Goal: Task Accomplishment & Management: Use online tool/utility

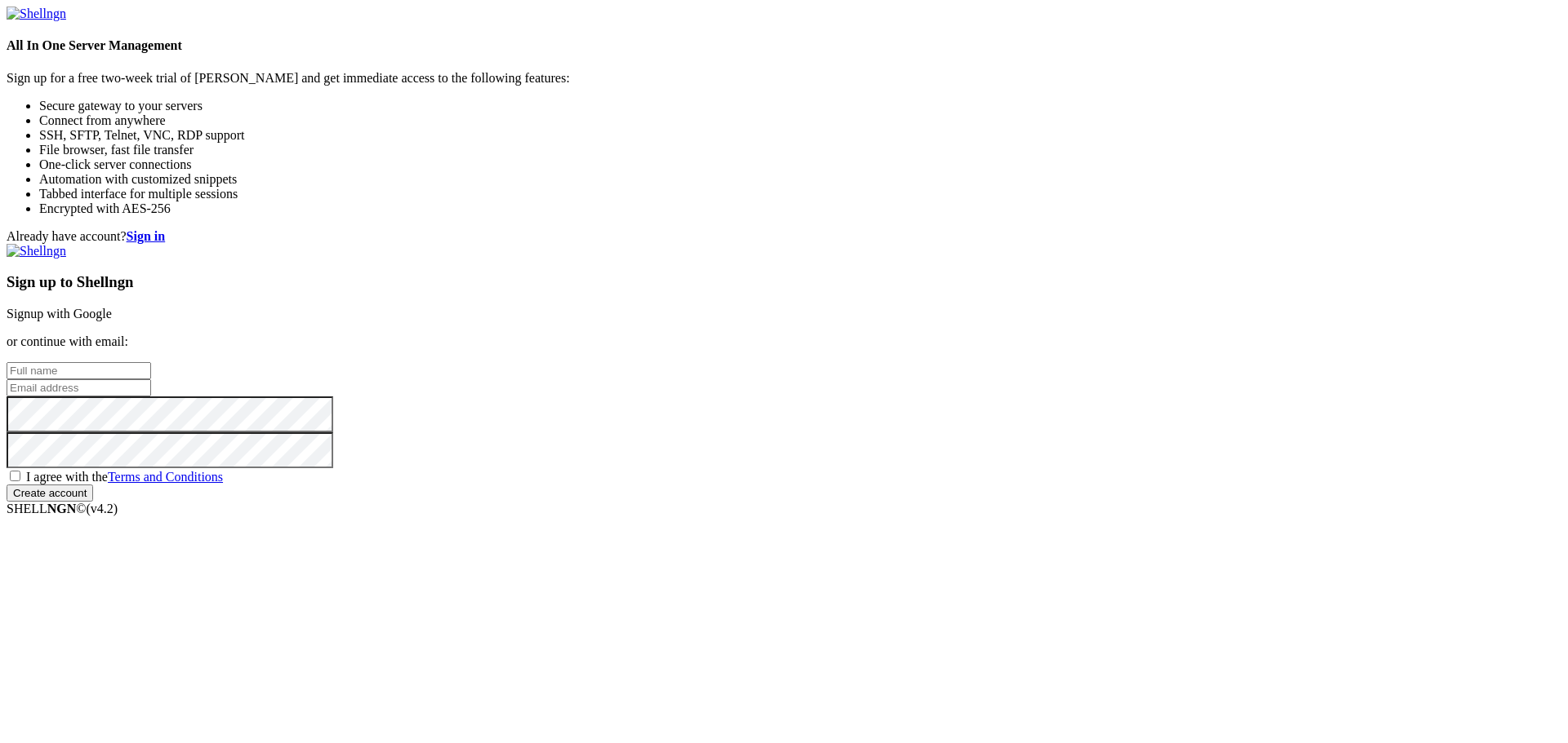
click at [112, 307] on link "Signup with Google" at bounding box center [59, 314] width 105 height 14
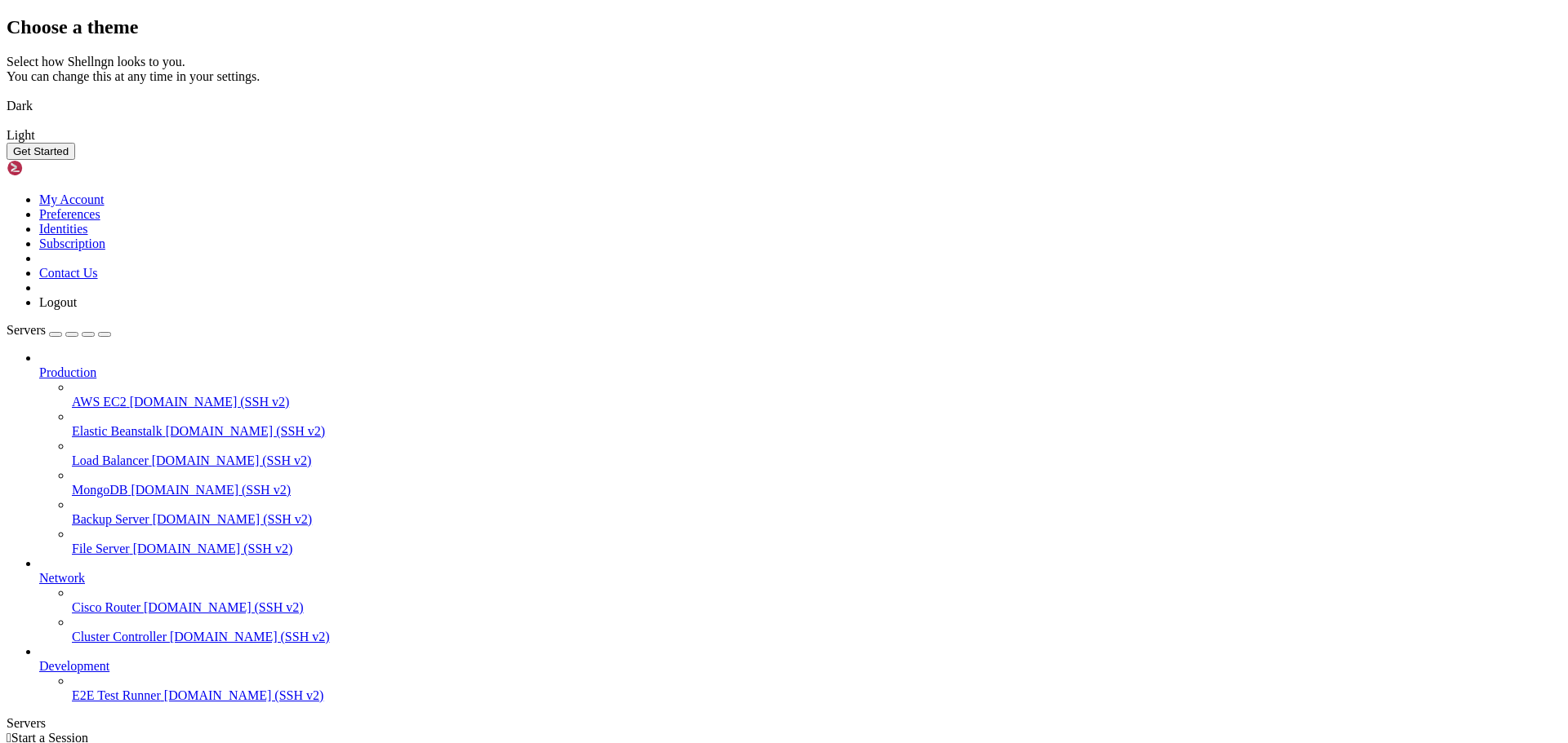
click at [76, 160] on button "Get Started" at bounding box center [41, 151] width 69 height 17
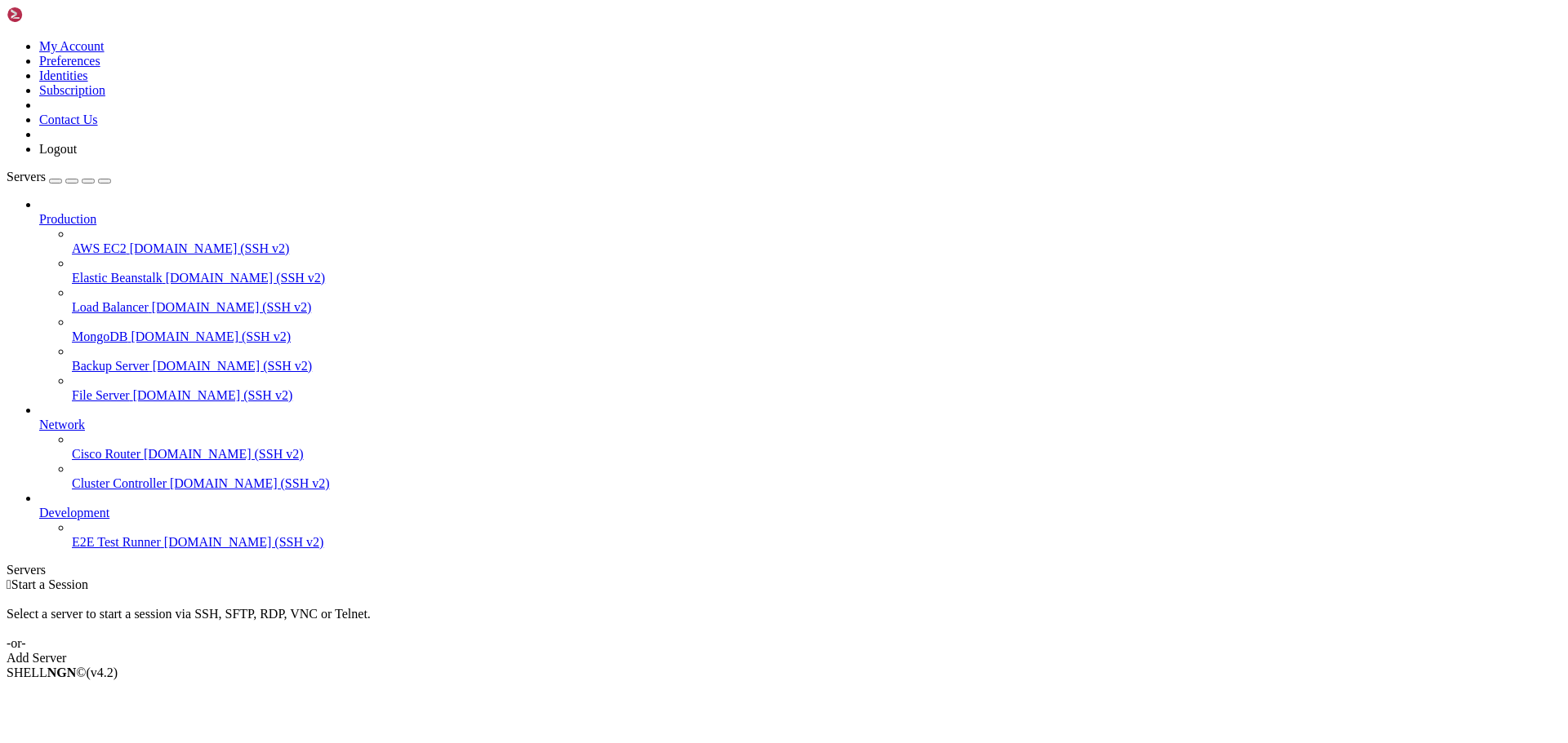
click at [894, 651] on div "Add Server" at bounding box center [784, 658] width 1555 height 14
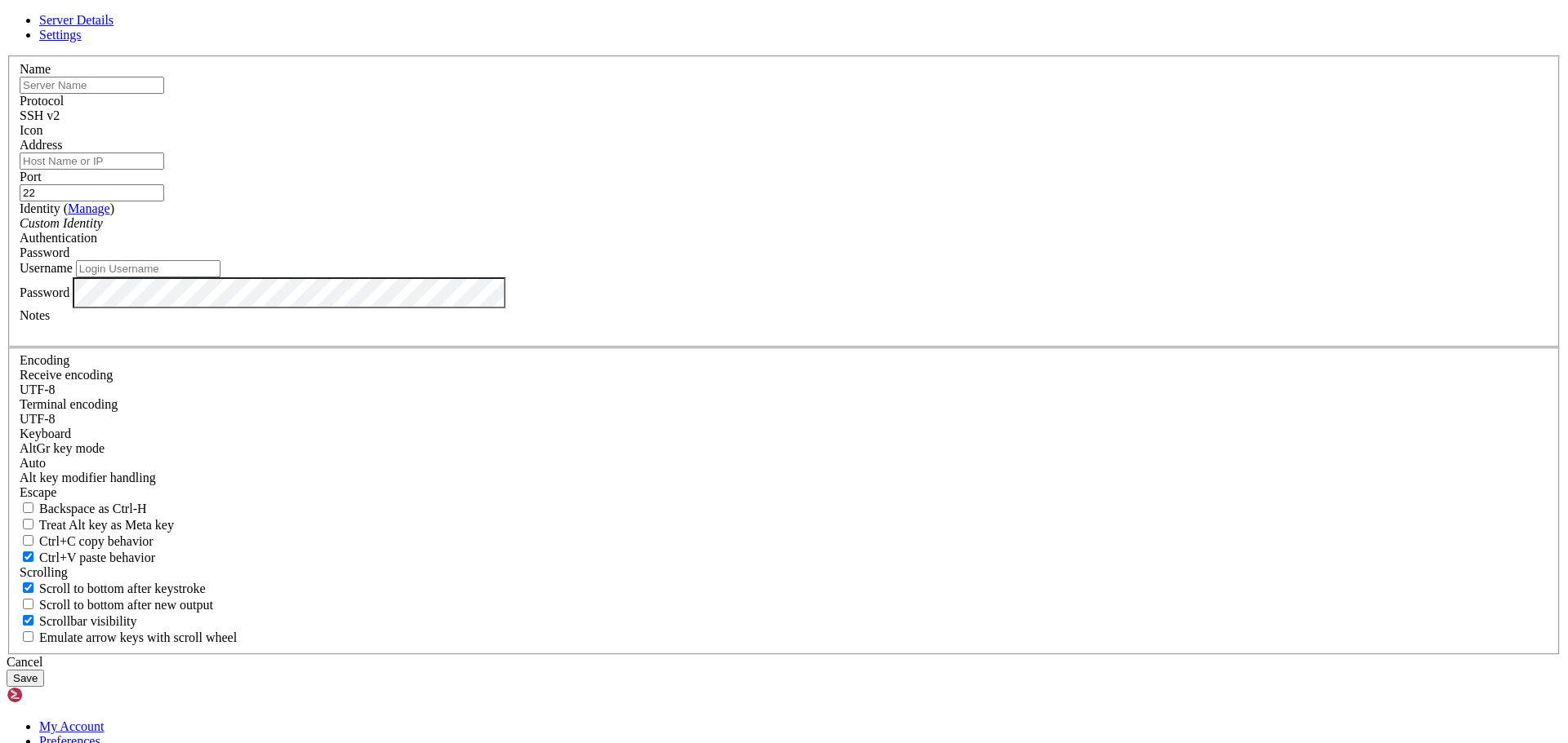
click at [114, 27] on span "Server Details" at bounding box center [77, 20] width 75 height 14
click at [165, 94] on input "text" at bounding box center [91, 85] width 144 height 17
click at [1358, 467] on div "Server Details Settings Name Protocol SSH v2 Icon" at bounding box center [784, 350] width 1555 height 674
click at [165, 94] on input "text" at bounding box center [91, 85] width 144 height 17
type input "LTD Project Server"
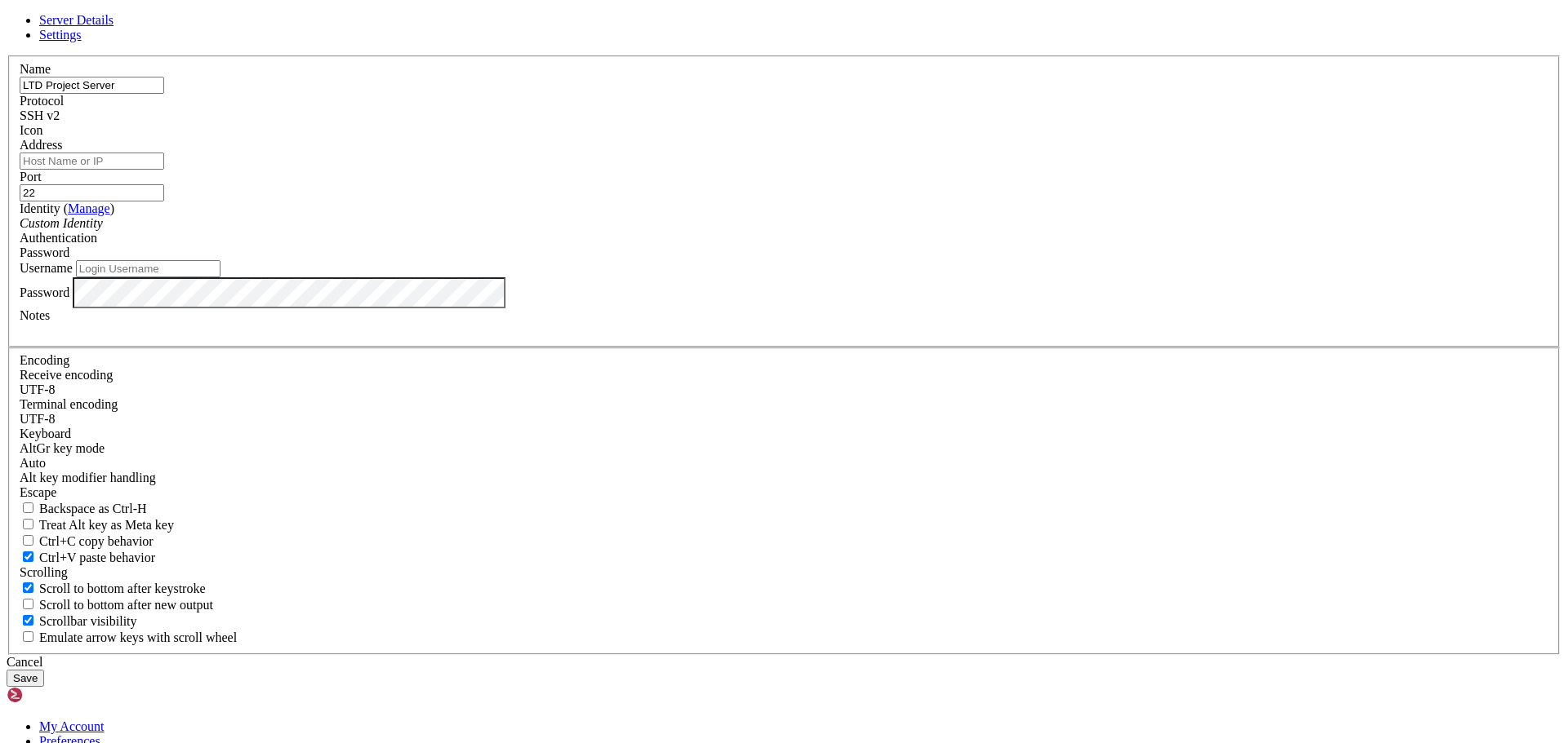
click at [165, 170] on input "Address" at bounding box center [91, 162] width 144 height 17
paste input "[TECHNICAL_ID]"
type input "[TECHNICAL_ID]"
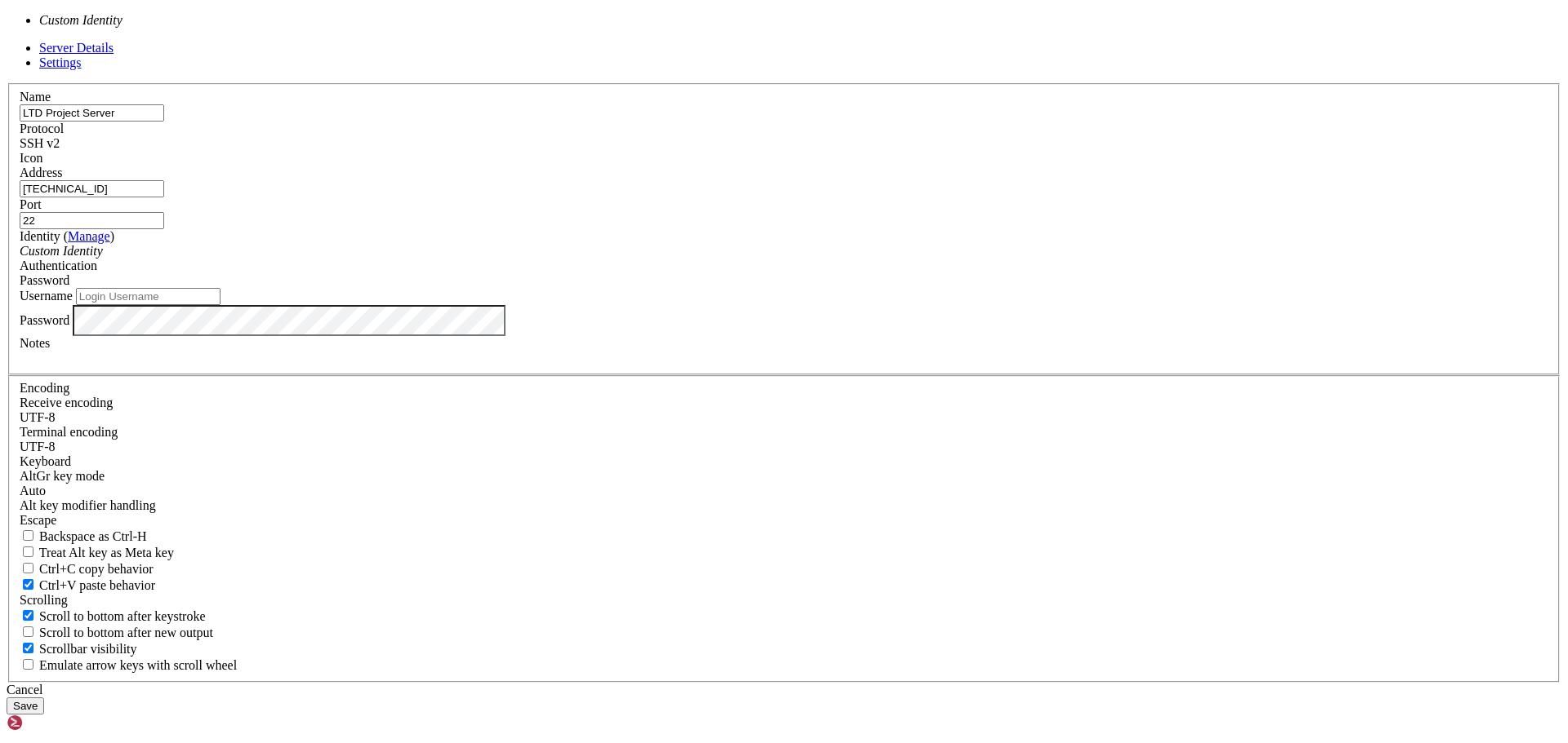
click at [798, 259] on div "Custom Identity" at bounding box center [784, 251] width 1529 height 14
click at [73, 303] on label "Username" at bounding box center [45, 295] width 53 height 14
click at [220, 305] on input "Username" at bounding box center [147, 296] width 144 height 17
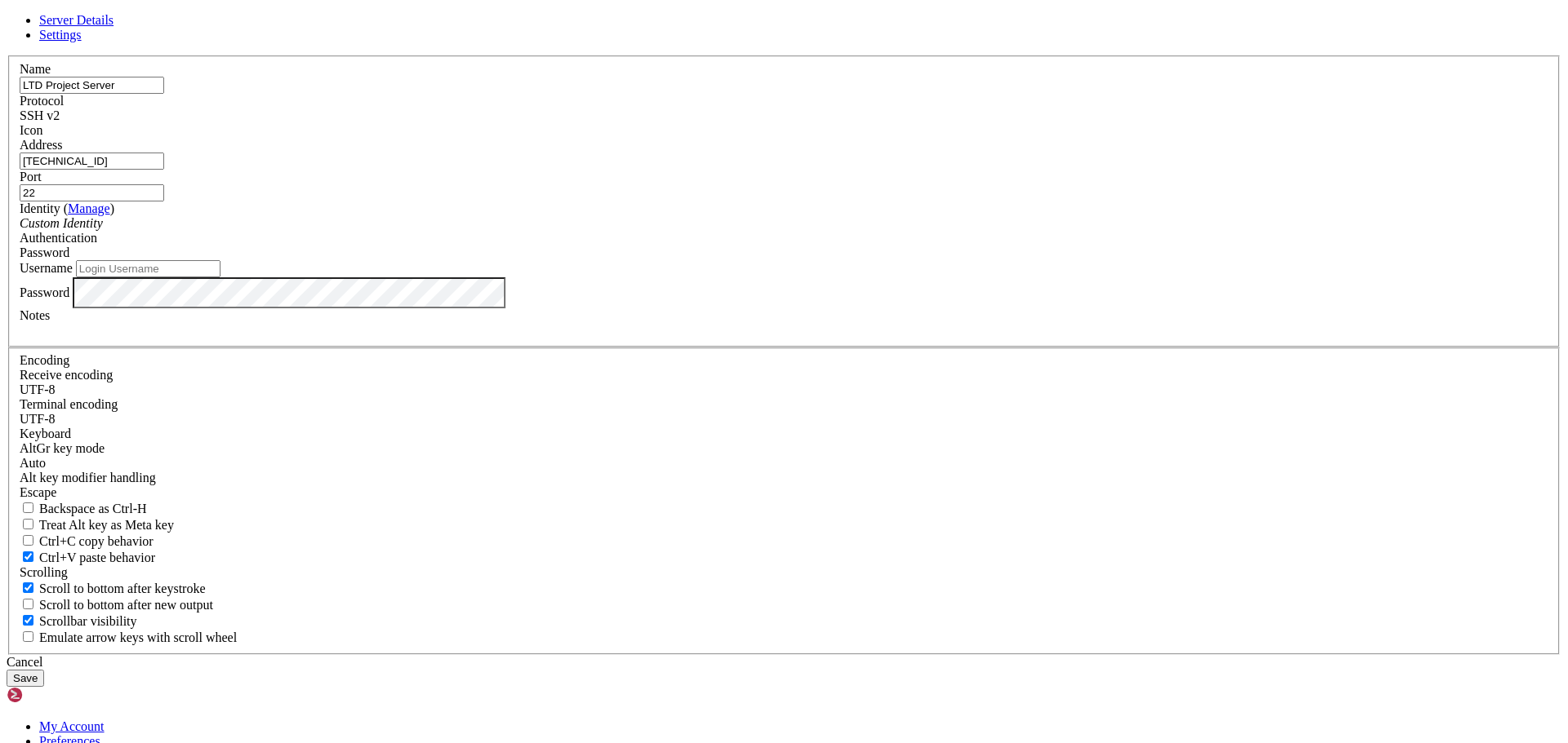
click at [220, 277] on input "Username" at bounding box center [147, 269] width 144 height 17
type input "root"
click at [520, 464] on div "Server Details Settings Name LTD Project Server Protocol SSH v2 Icon" at bounding box center [784, 350] width 1555 height 674
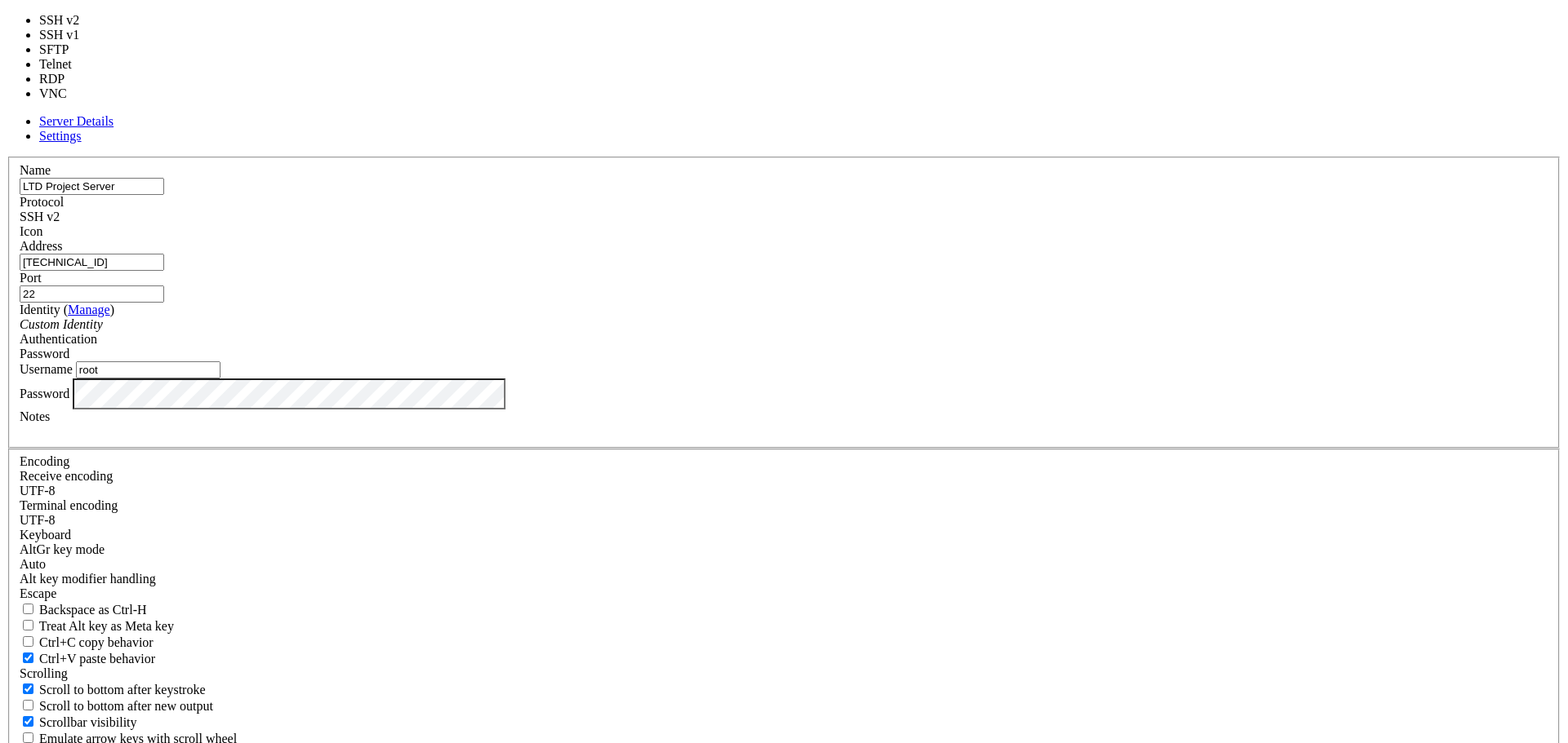
click at [915, 225] on div "SSH v2" at bounding box center [784, 216] width 1529 height 14
click at [1253, 431] on div "Server Details Settings Name LTD Project Server Protocol SSH v2 Icon" at bounding box center [784, 450] width 1555 height 674
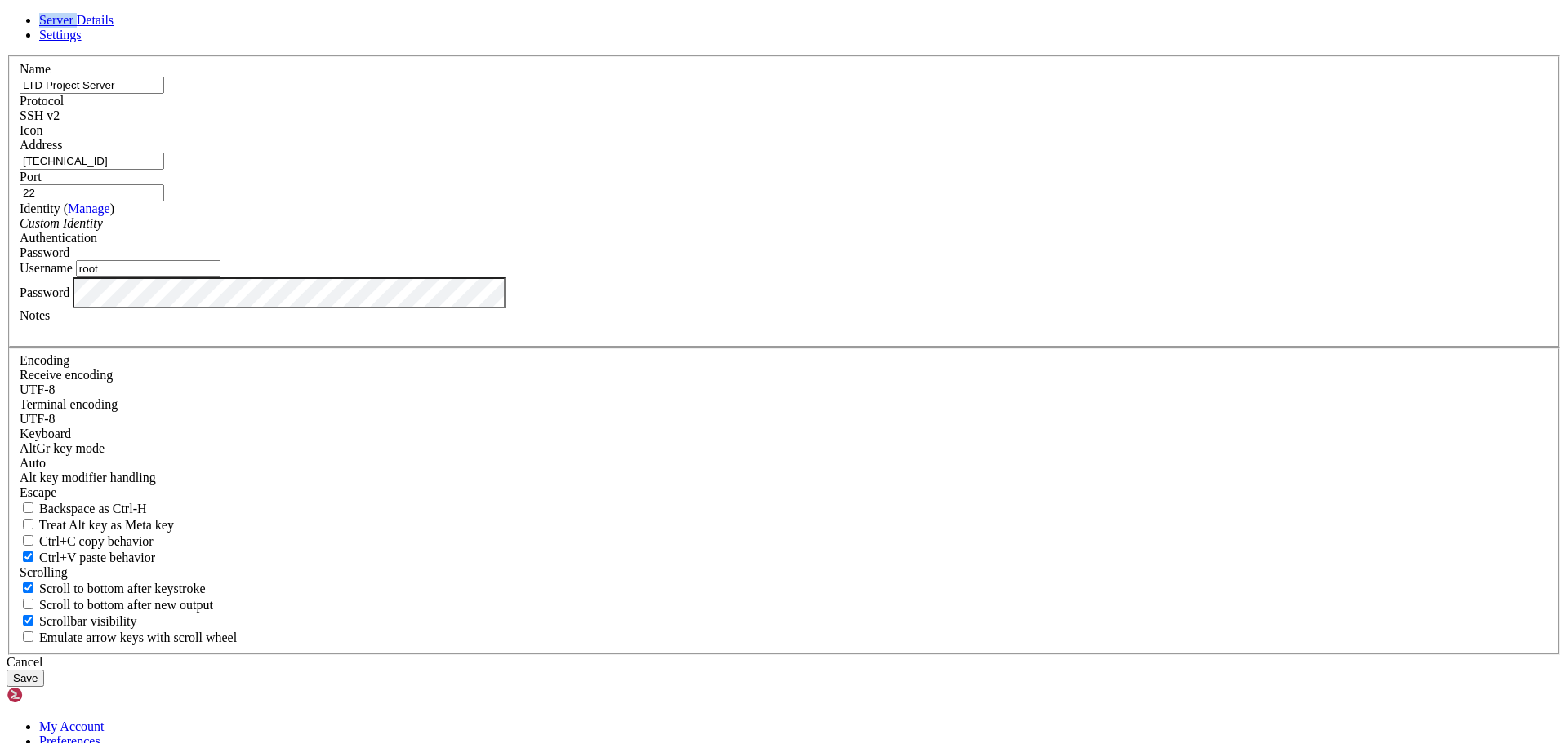
click at [19, 138] on span at bounding box center [19, 138] width 0 height 0
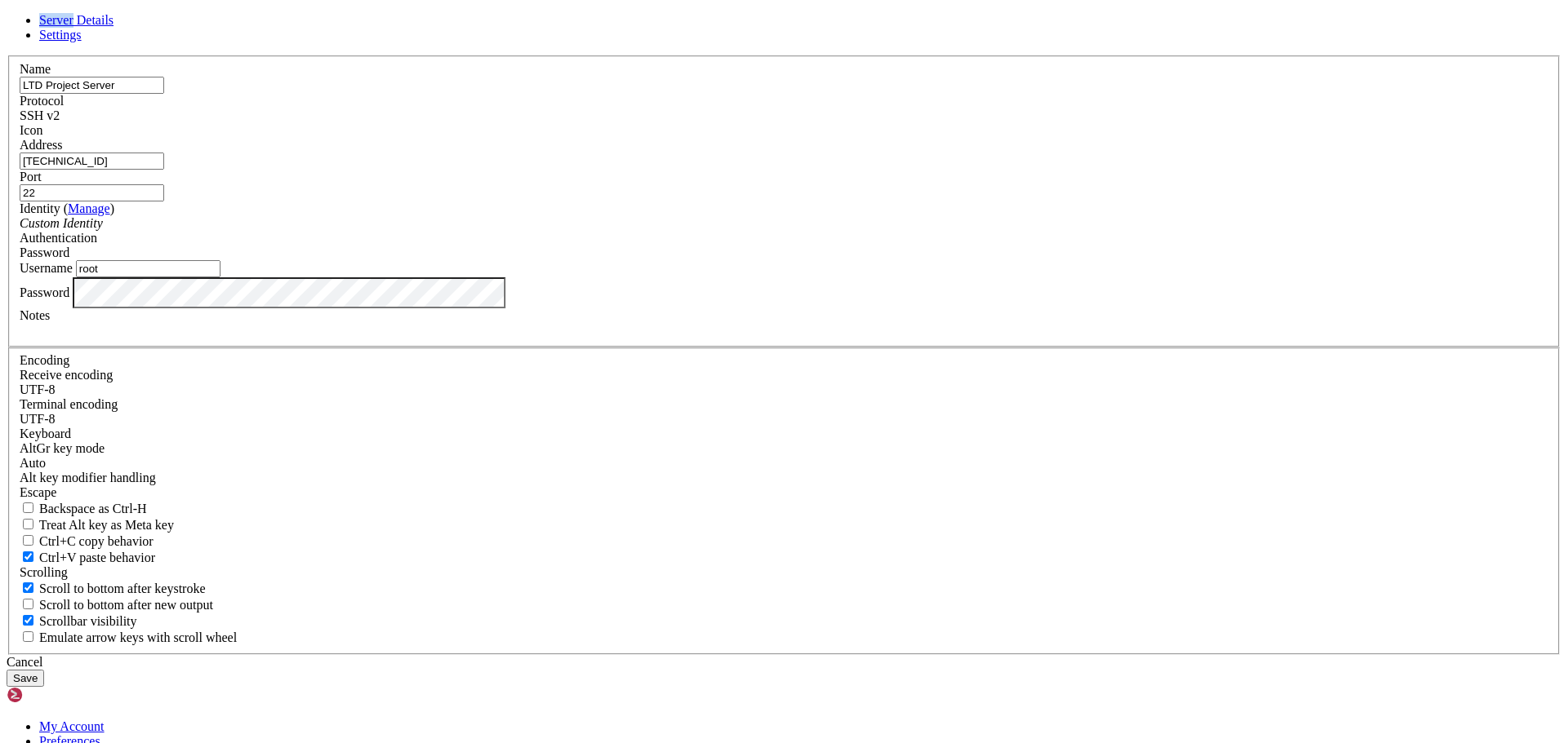
click at [793, 231] on div "Custom Identity" at bounding box center [784, 223] width 1529 height 14
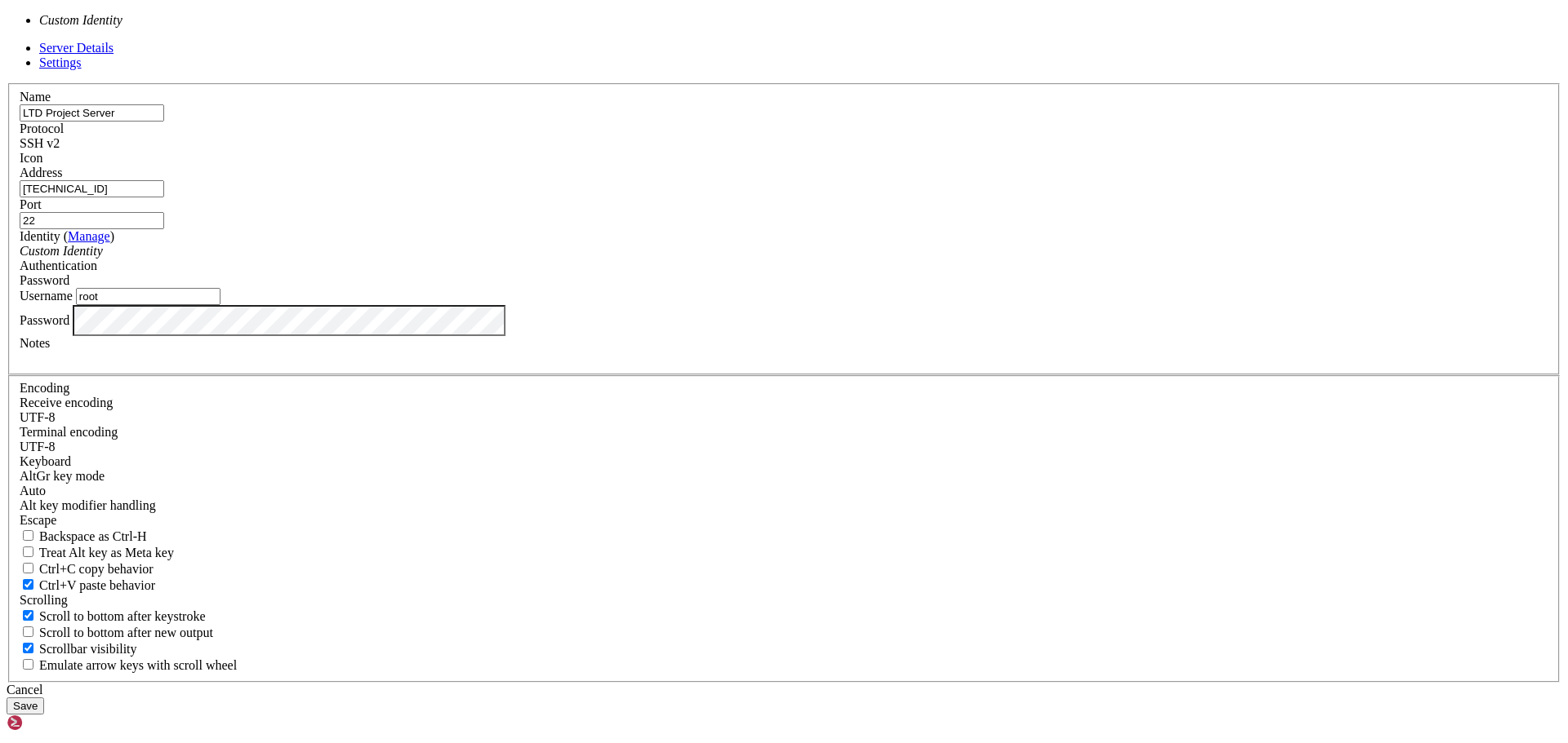
click at [1206, 433] on div "Server Details Settings Name LTD Project Server Protocol SSH v2 Icon" at bounding box center [784, 378] width 1555 height 674
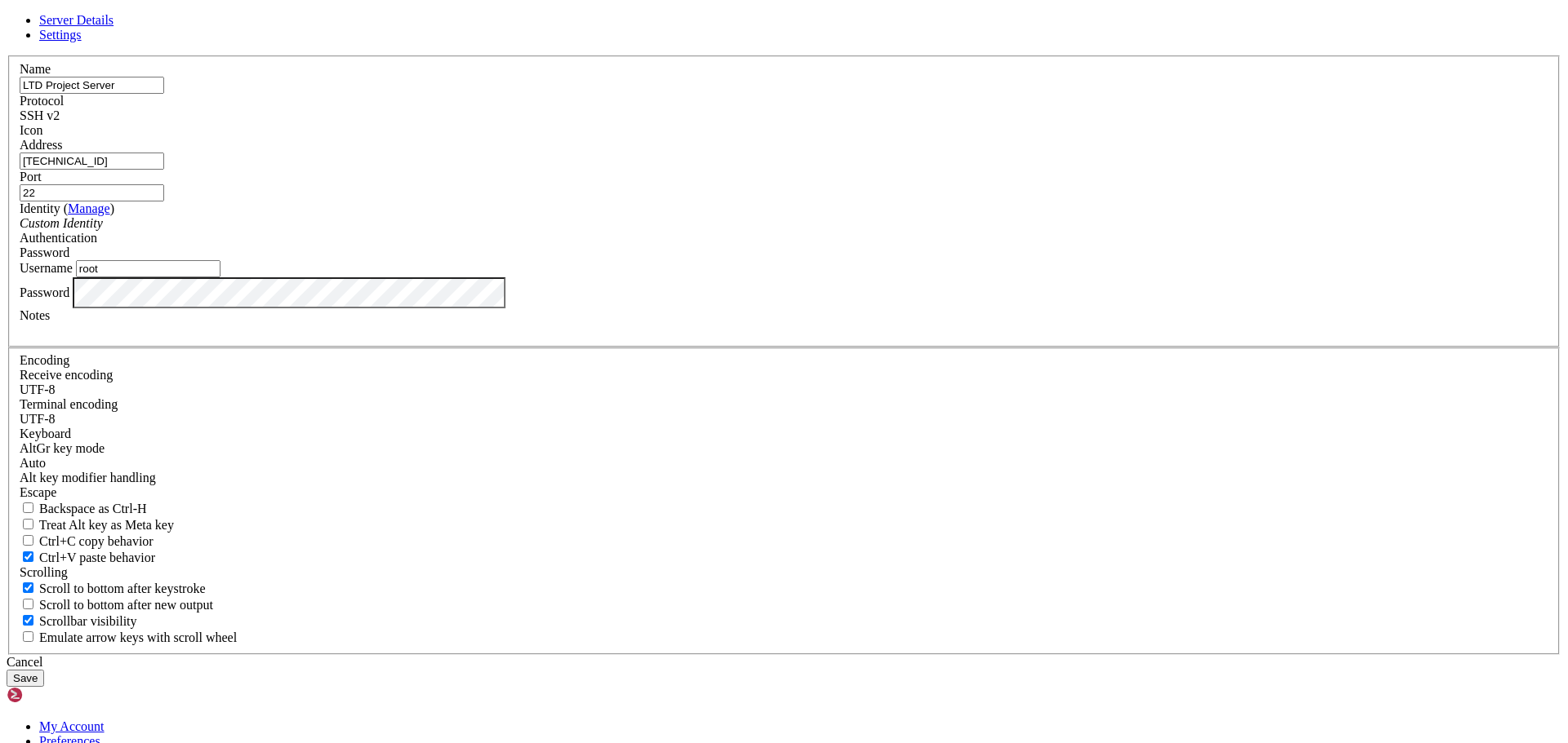
click at [70, 259] on span at bounding box center [70, 252] width 0 height 14
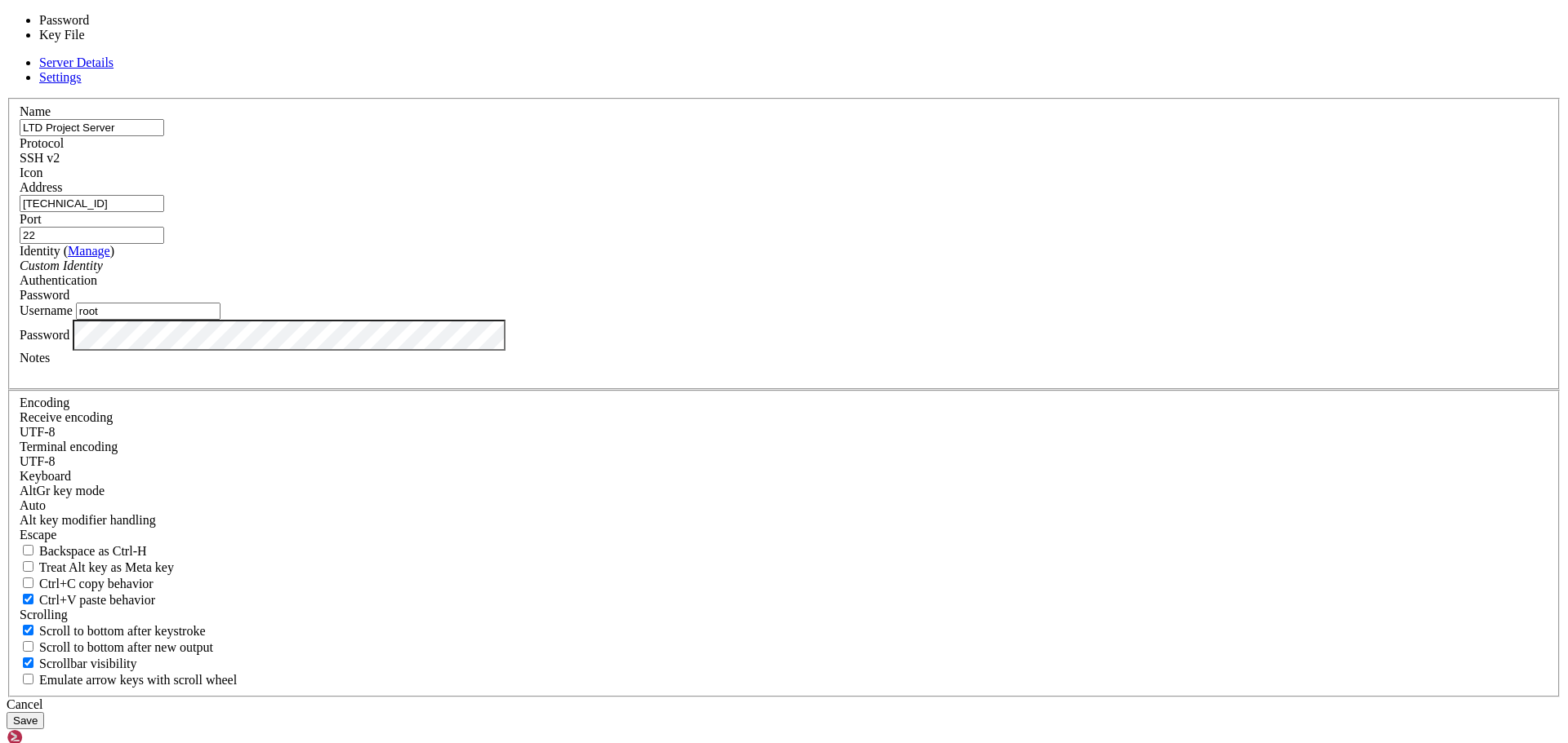
click at [1195, 382] on div "Server Details Settings Name LTD Project Server Protocol SSH v2 Icon" at bounding box center [784, 392] width 1555 height 674
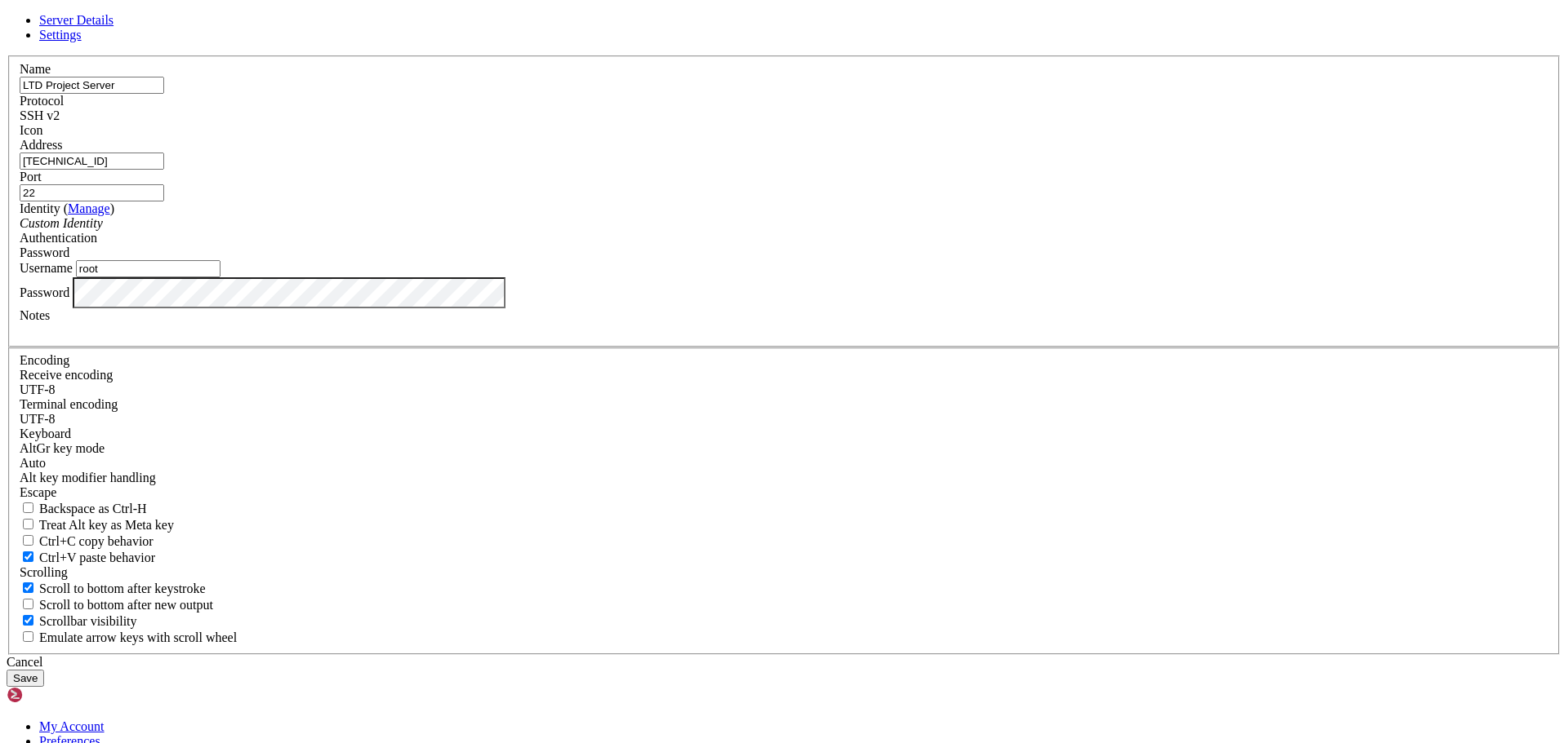
click at [81, 42] on span "Settings" at bounding box center [60, 34] width 42 height 14
click at [114, 27] on span "Server Details" at bounding box center [77, 20] width 75 height 14
click at [44, 670] on button "Save" at bounding box center [25, 679] width 37 height 17
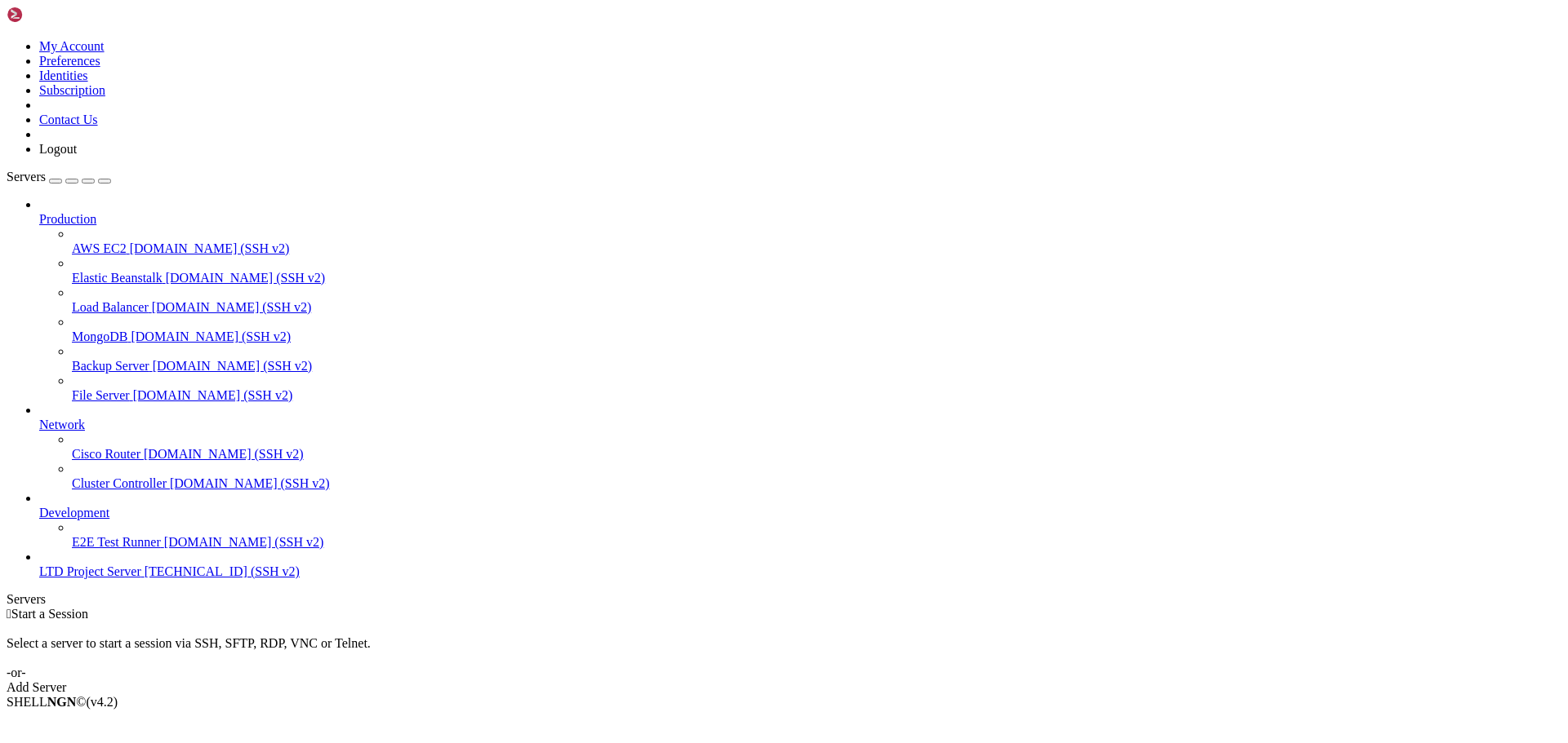
click at [85, 579] on span "LTD Project Server" at bounding box center [90, 572] width 102 height 14
click at [39, 565] on icon at bounding box center [39, 565] width 0 height 0
click at [109, 579] on span "LTD Project Server" at bounding box center [90, 572] width 102 height 14
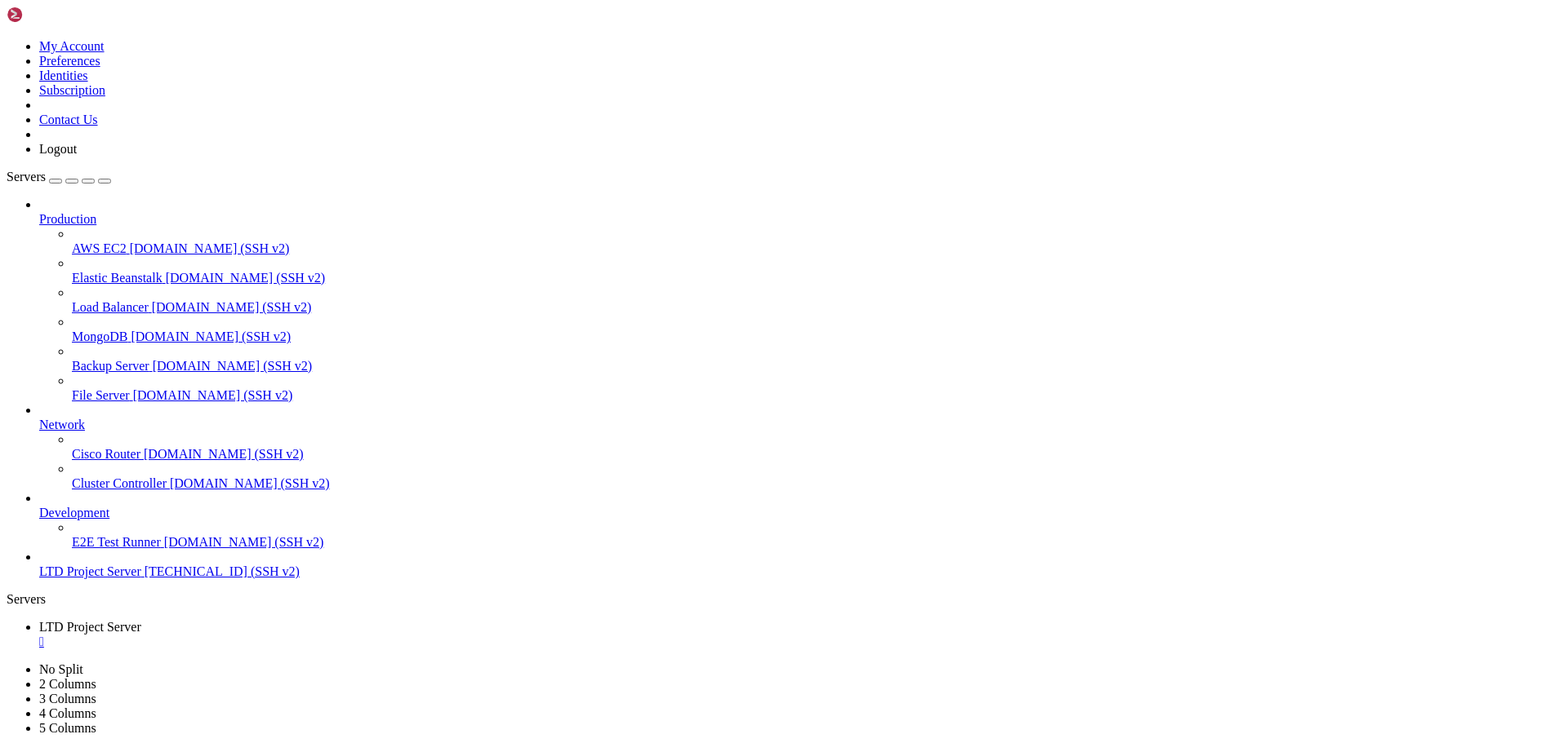
drag, startPoint x: 213, startPoint y: 1093, endPoint x: 192, endPoint y: 1072, distance: 29.7
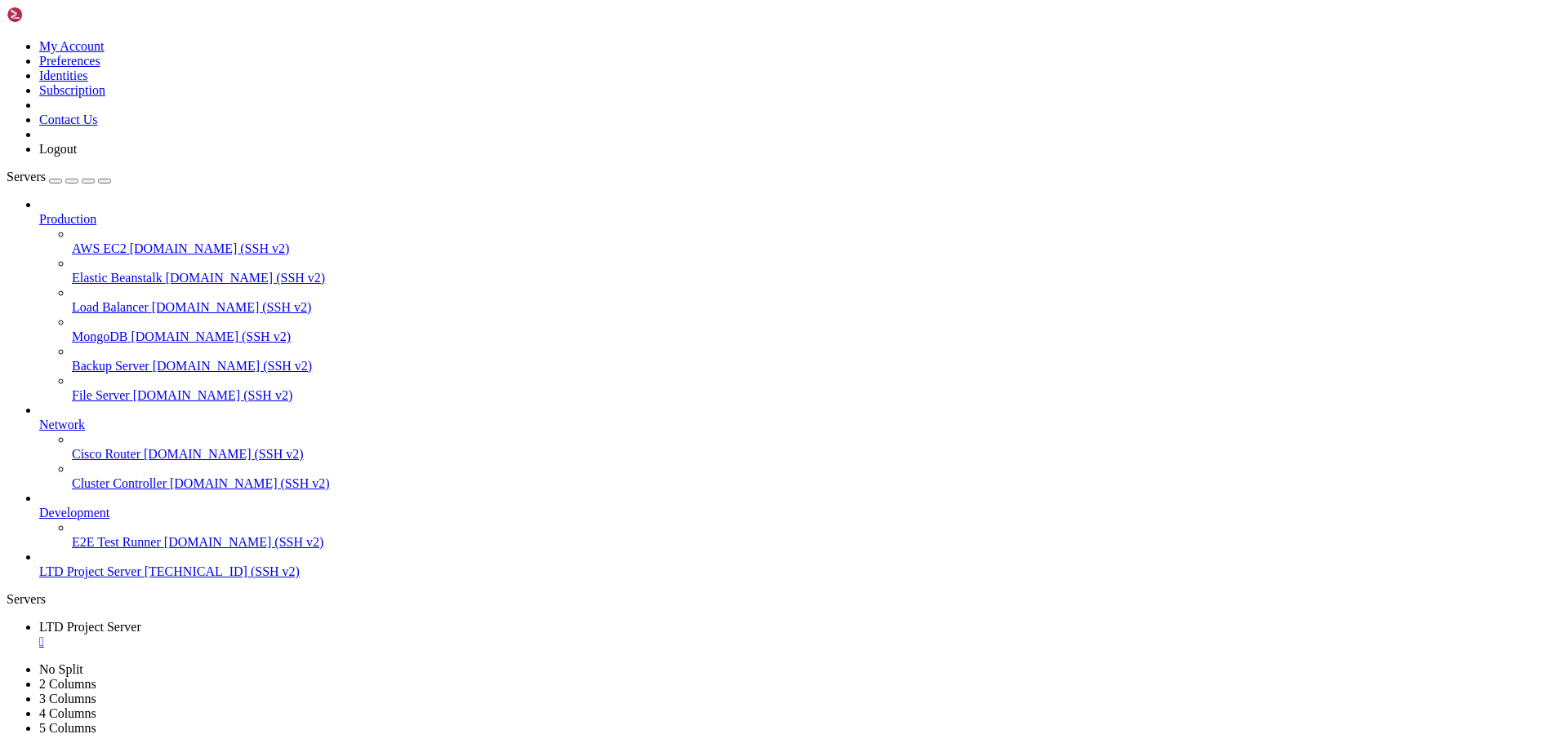
drag, startPoint x: 236, startPoint y: 960, endPoint x: 252, endPoint y: 960, distance: 16.0
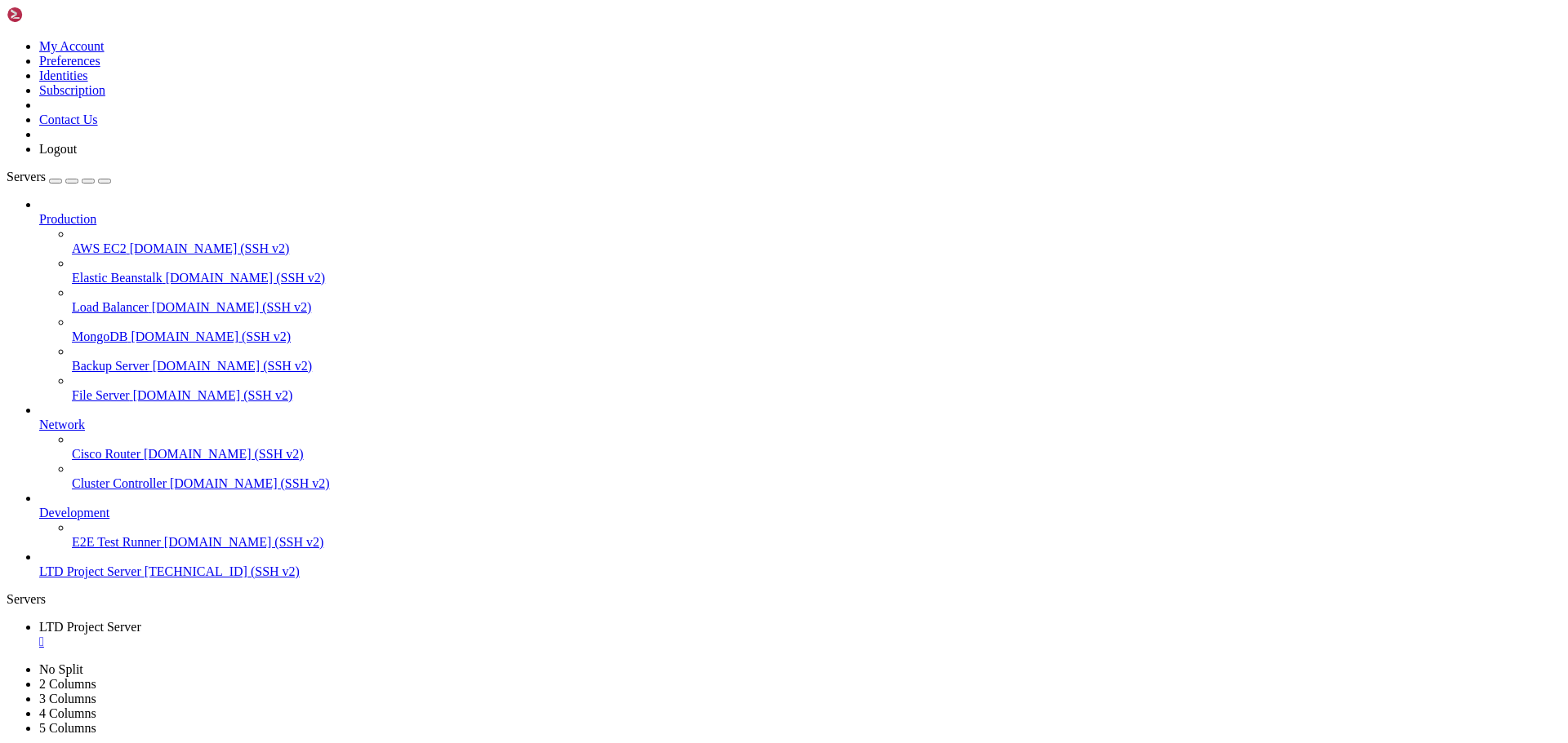
drag, startPoint x: 233, startPoint y: 966, endPoint x: 254, endPoint y: 961, distance: 21.6
drag, startPoint x: 220, startPoint y: 958, endPoint x: 206, endPoint y: 966, distance: 16.1
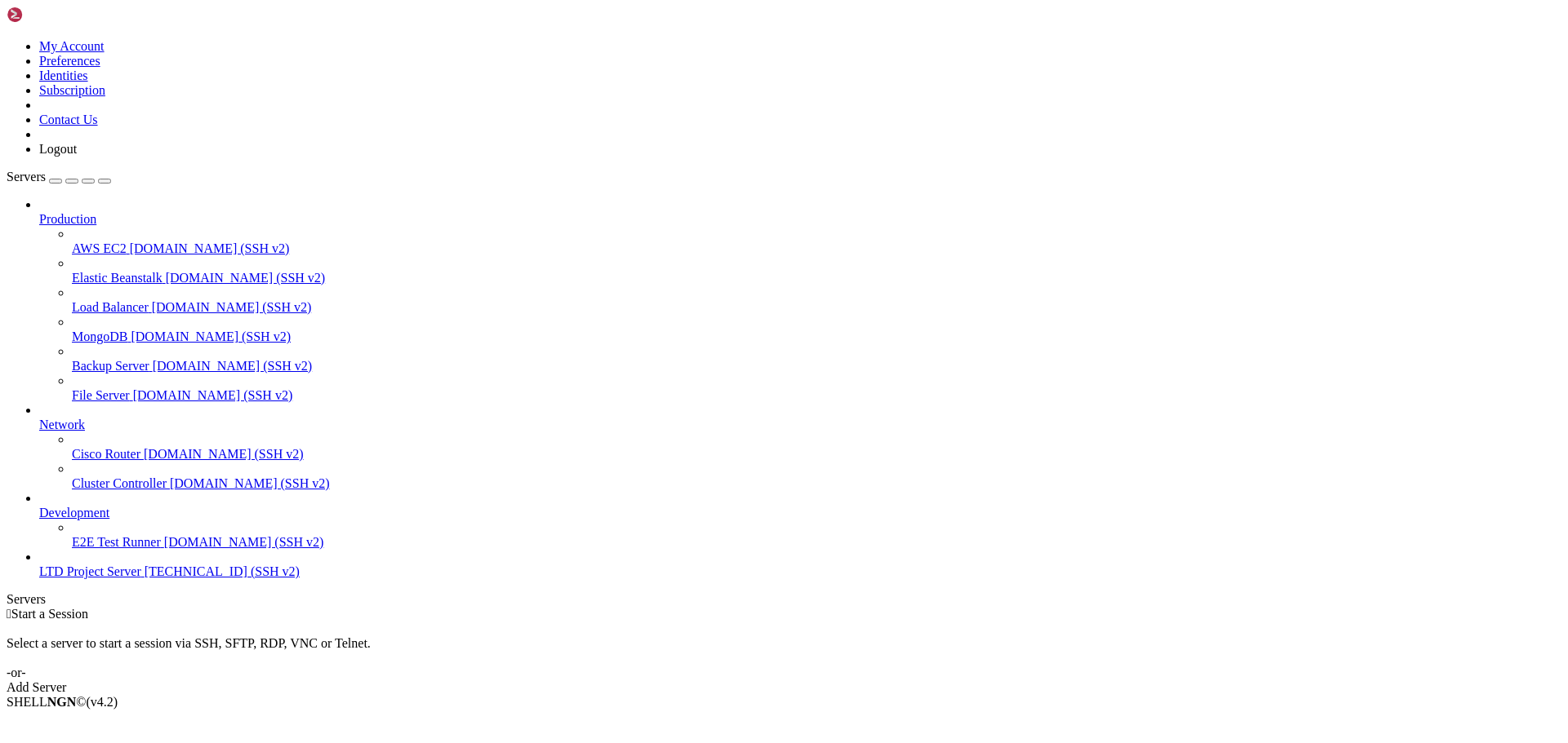
click at [74, 579] on span "LTD Project Server" at bounding box center [90, 572] width 102 height 14
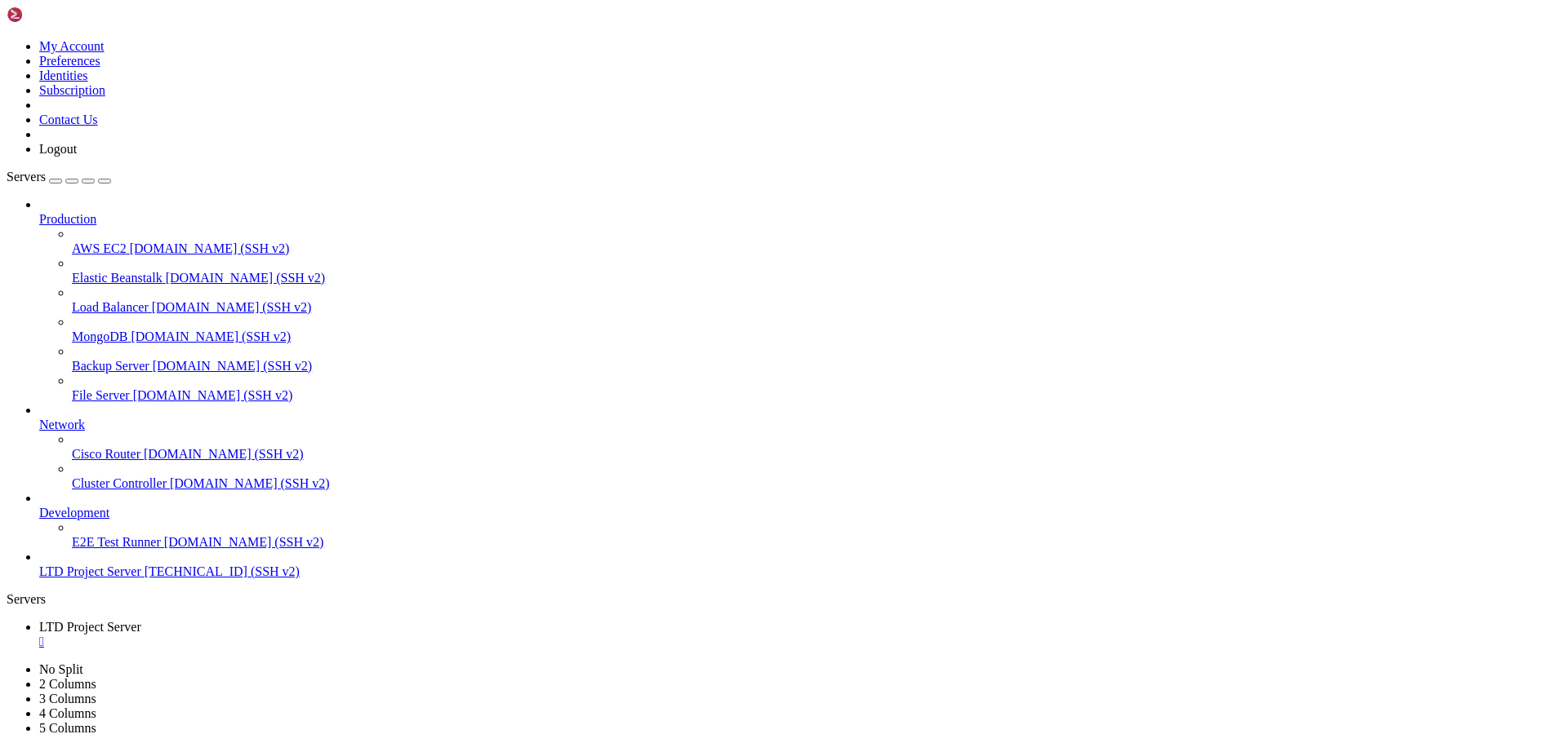
drag, startPoint x: 435, startPoint y: 1015, endPoint x: 218, endPoint y: 938, distance: 230.3
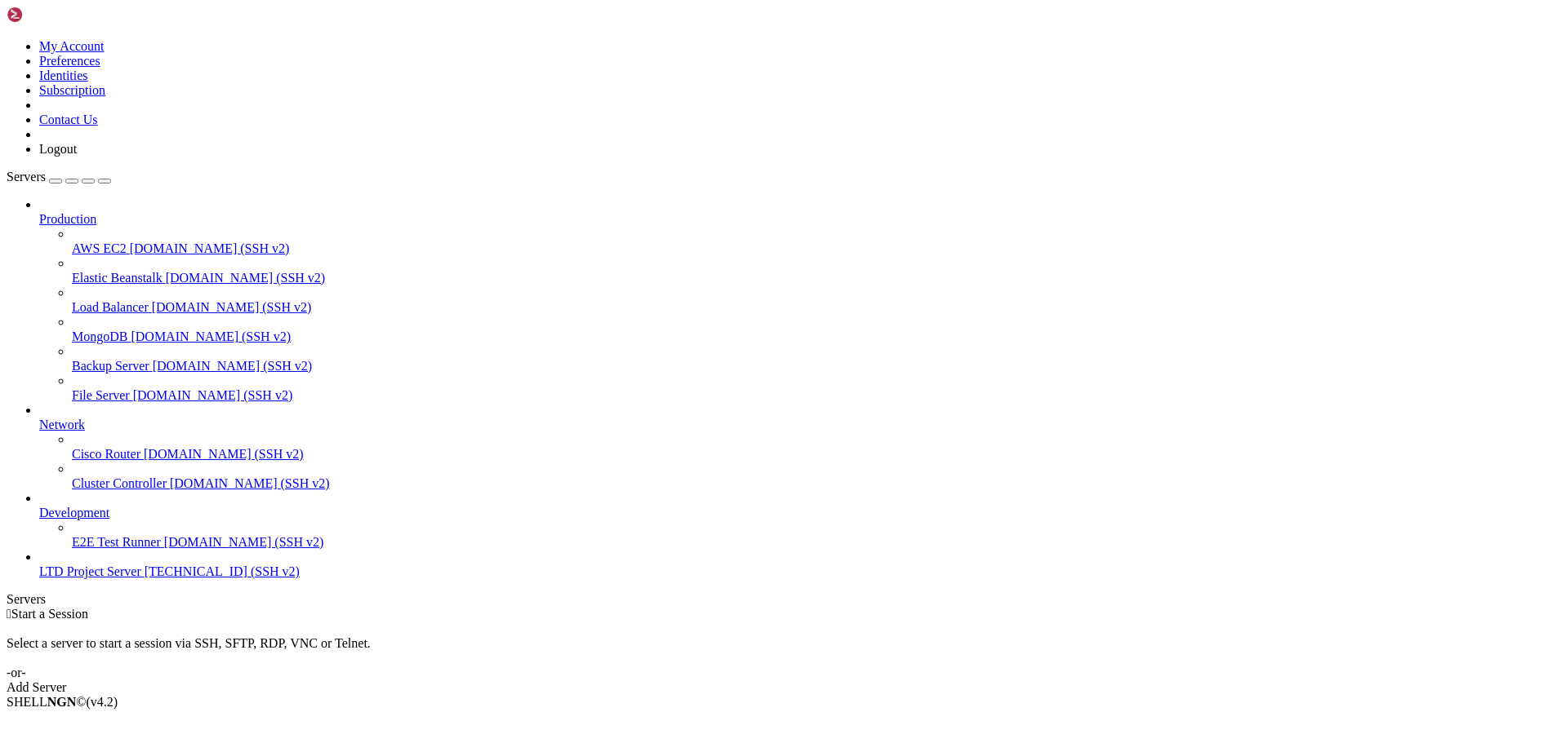
click at [144, 579] on span "[TECHNICAL_ID] (SSH v2)" at bounding box center [222, 572] width 155 height 14
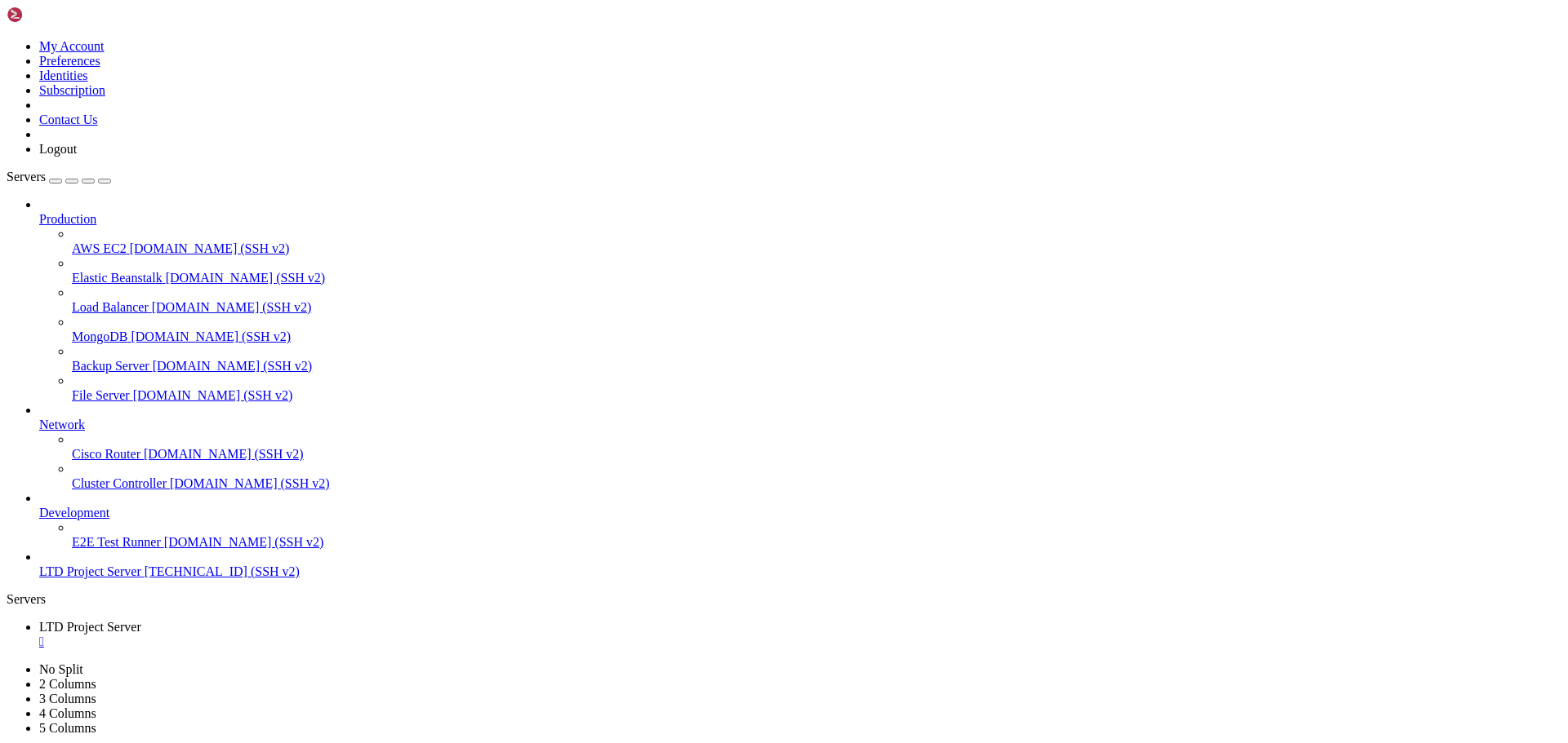
drag, startPoint x: 254, startPoint y: 938, endPoint x: 400, endPoint y: 969, distance: 149.3
